Goal: Check status: Check status

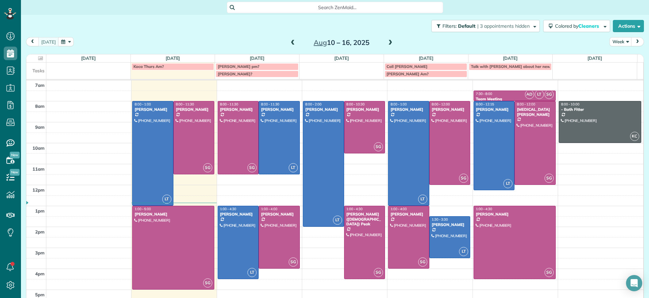
scroll to position [3, 3]
click at [190, 154] on div at bounding box center [194, 137] width 41 height 73
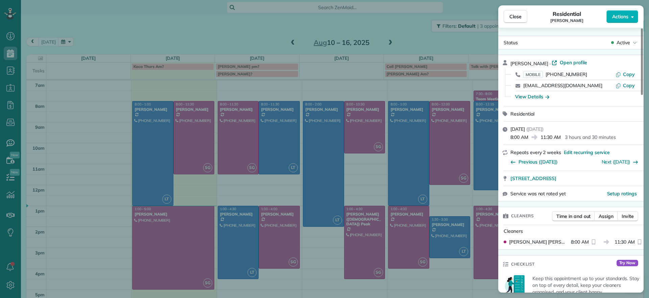
drag, startPoint x: 508, startPoint y: 180, endPoint x: 600, endPoint y: 173, distance: 92.9
click at [600, 173] on div "[STREET_ADDRESS]" at bounding box center [570, 178] width 145 height 15
click at [401, 34] on div "Close Residential [PERSON_NAME] Actions Status Active [PERSON_NAME] · Open prof…" at bounding box center [324, 149] width 649 height 298
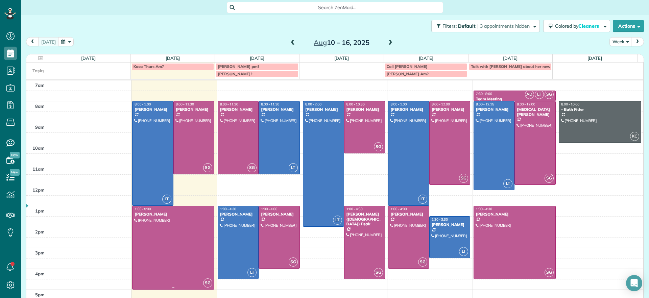
click at [173, 248] on div at bounding box center [173, 247] width 81 height 83
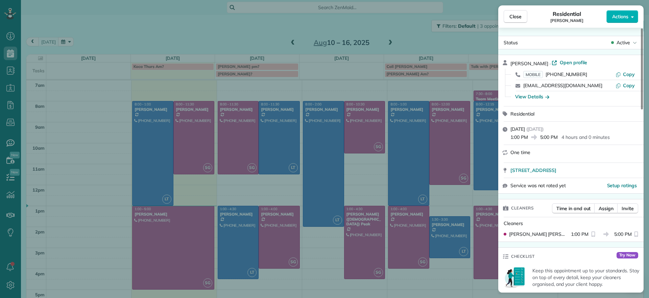
drag, startPoint x: 508, startPoint y: 173, endPoint x: 613, endPoint y: 166, distance: 105.7
click at [613, 166] on div "[STREET_ADDRESS]" at bounding box center [570, 170] width 145 height 15
